Goal: Navigation & Orientation: Find specific page/section

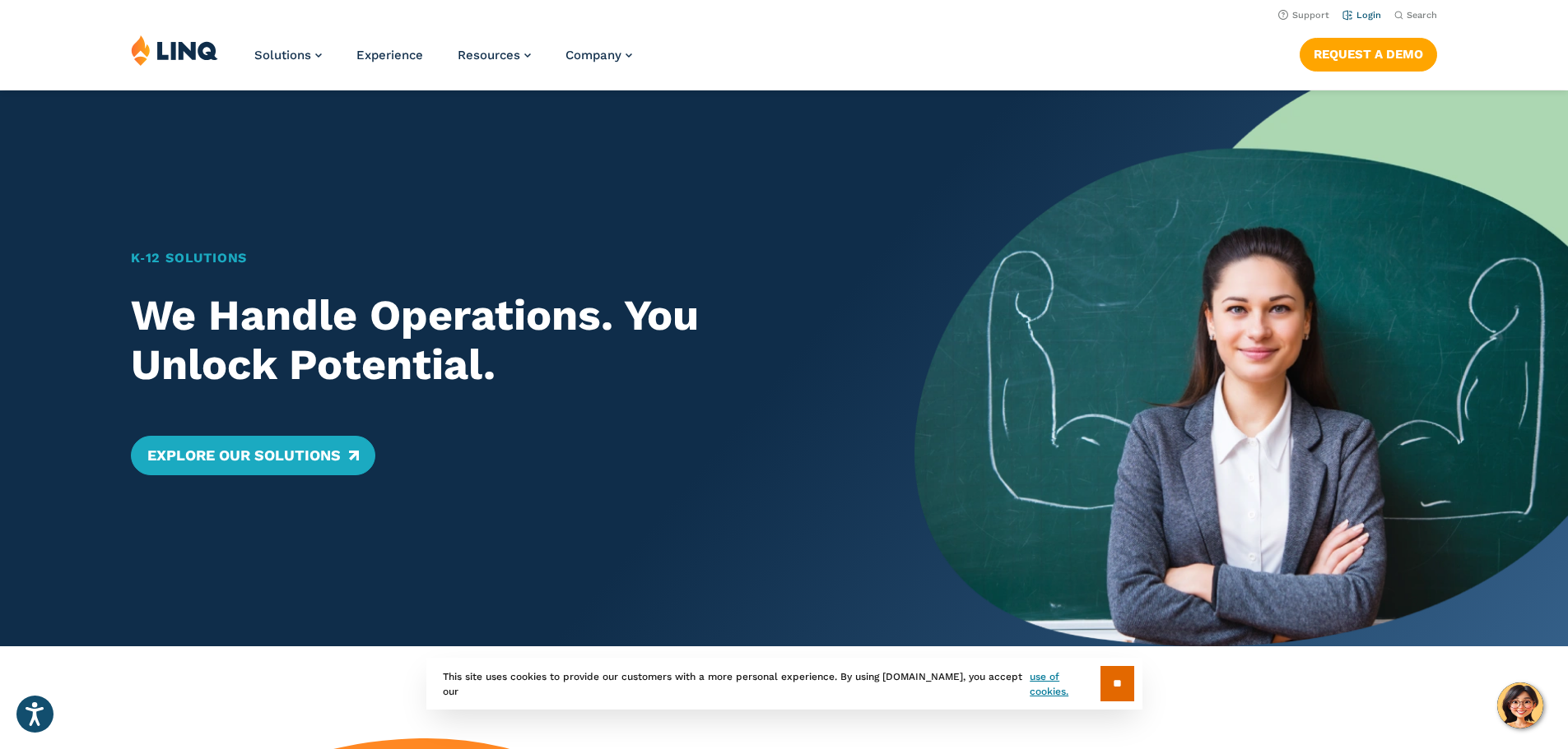
click at [1364, 10] on link "Login" at bounding box center [1362, 15] width 39 height 11
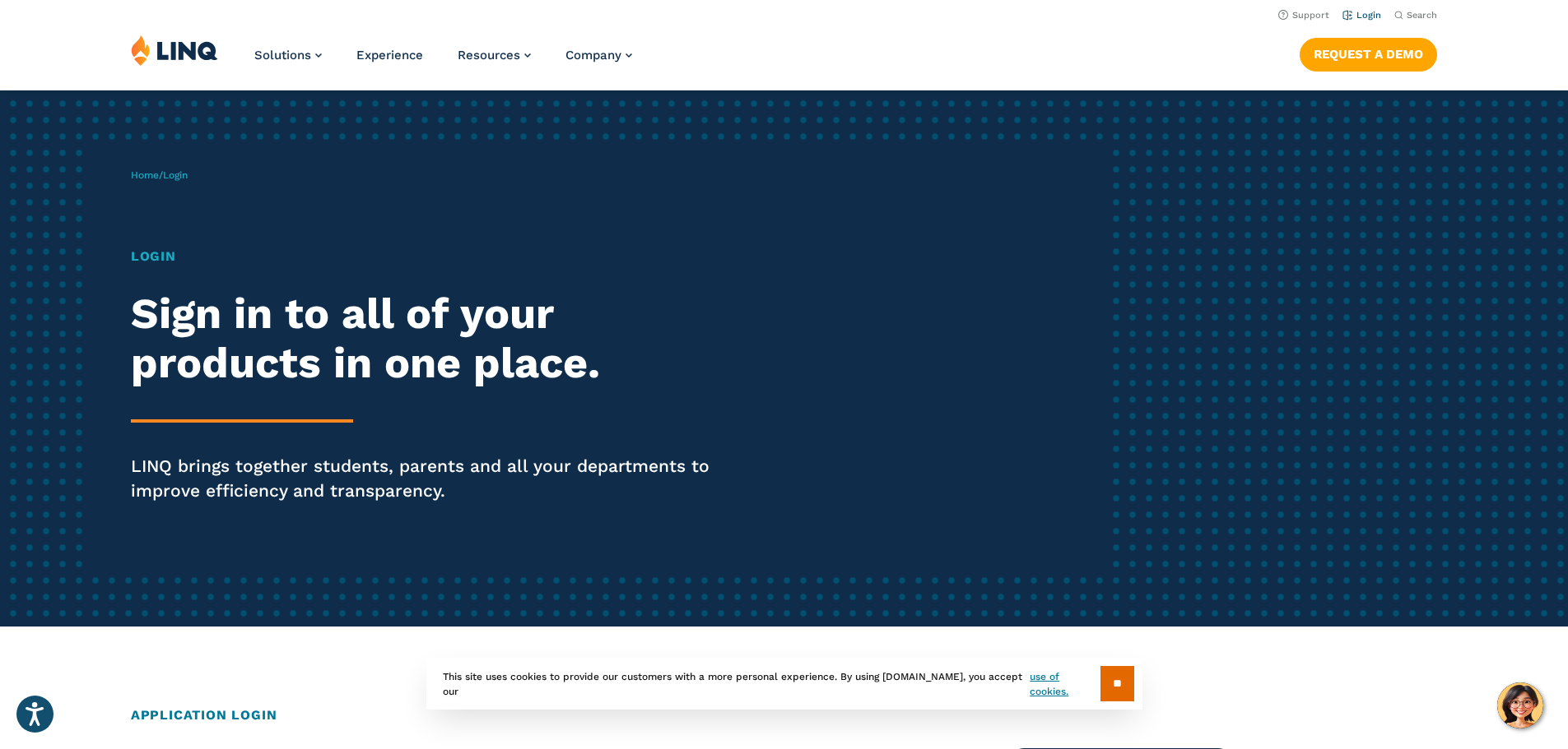
click at [1370, 15] on link "Login" at bounding box center [1362, 15] width 39 height 11
click at [167, 260] on h1 "Login" at bounding box center [433, 256] width 604 height 19
click at [167, 417] on div "Login Sign in to all of your products in one place. LINQ brings together studen…" at bounding box center [433, 398] width 604 height 303
click at [184, 173] on span "Login" at bounding box center [175, 175] width 25 height 12
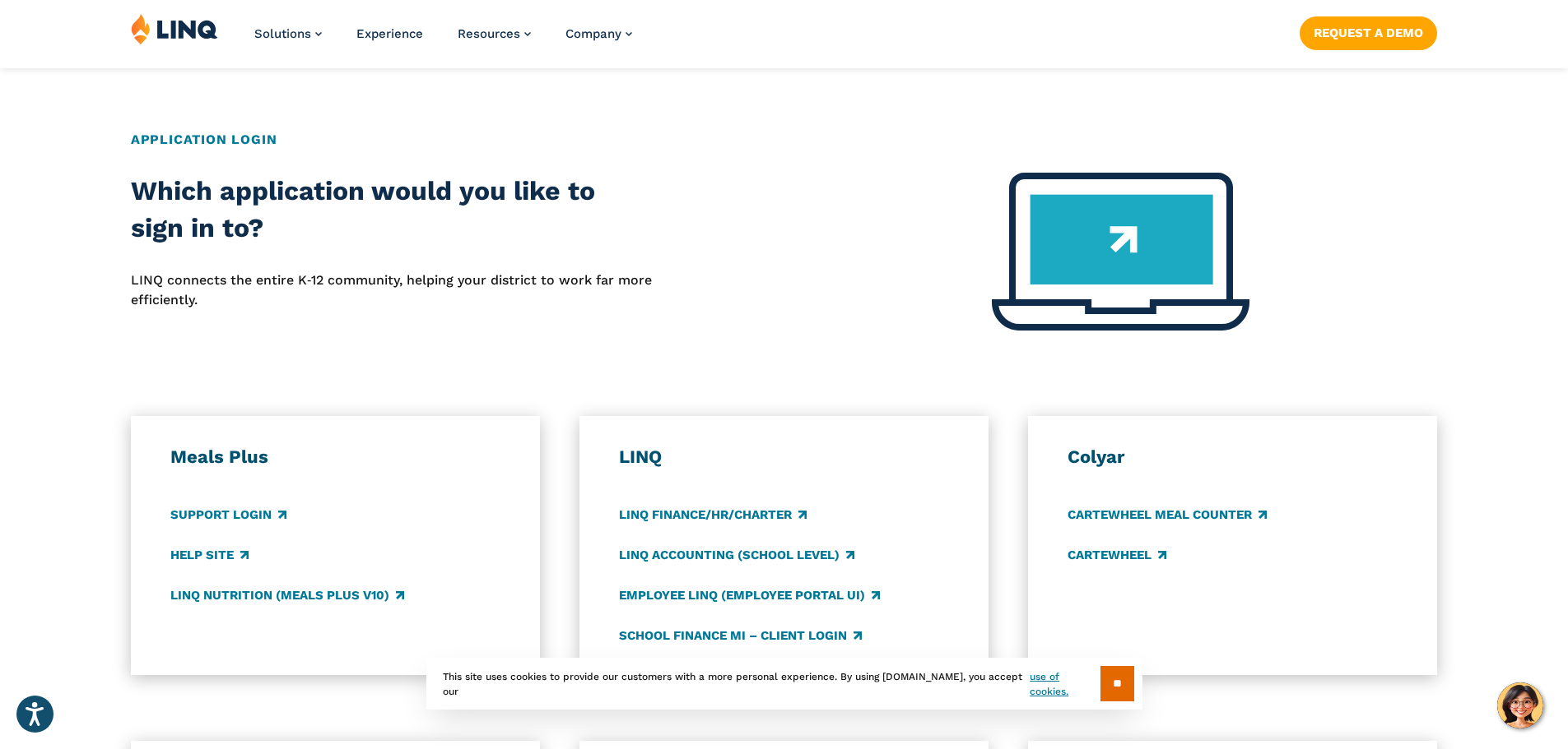
scroll to position [823, 0]
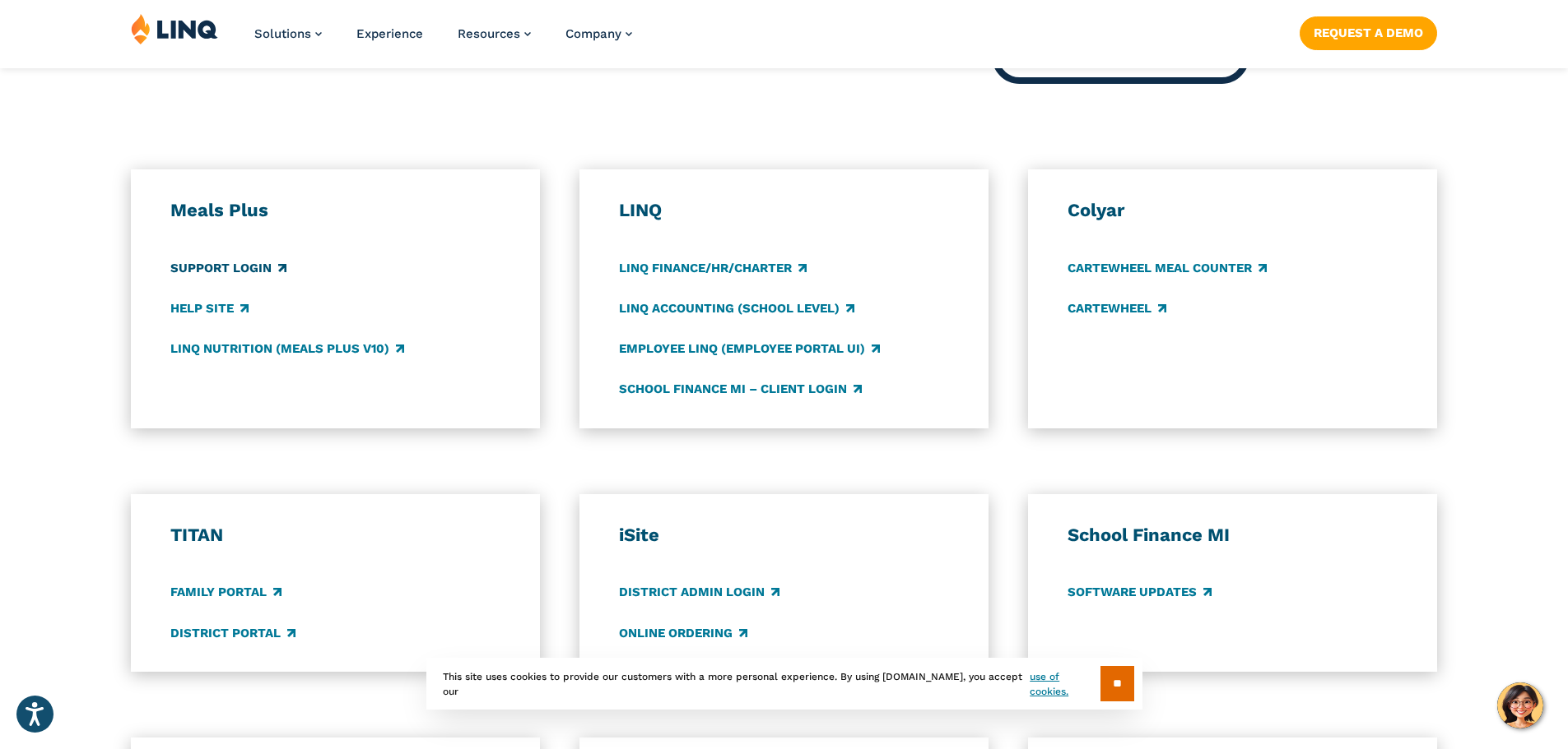
click at [216, 272] on link "Support Login" at bounding box center [228, 267] width 116 height 18
